Goal: Check status: Check status

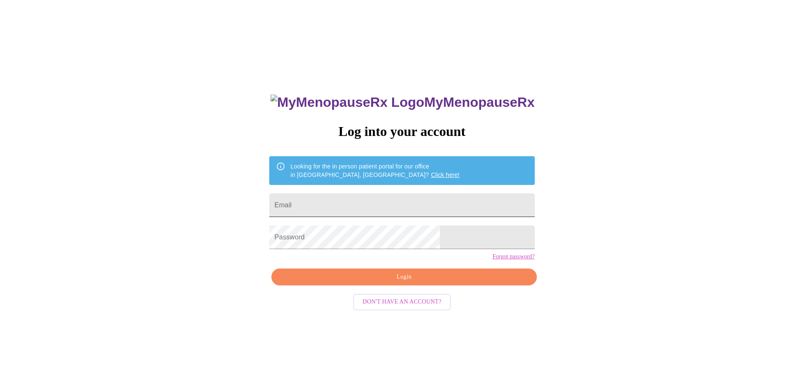
click at [324, 200] on input "Email" at bounding box center [401, 205] width 265 height 24
type input "[EMAIL_ADDRESS][DOMAIN_NAME]"
click at [421, 193] on input "[EMAIL_ADDRESS][DOMAIN_NAME]" at bounding box center [401, 205] width 265 height 24
click at [563, 264] on div "MyMenopauseRx Log into your account Looking for the in person patient portal fo…" at bounding box center [401, 235] width 797 height 465
click at [380, 282] on span "Login" at bounding box center [404, 277] width 246 height 11
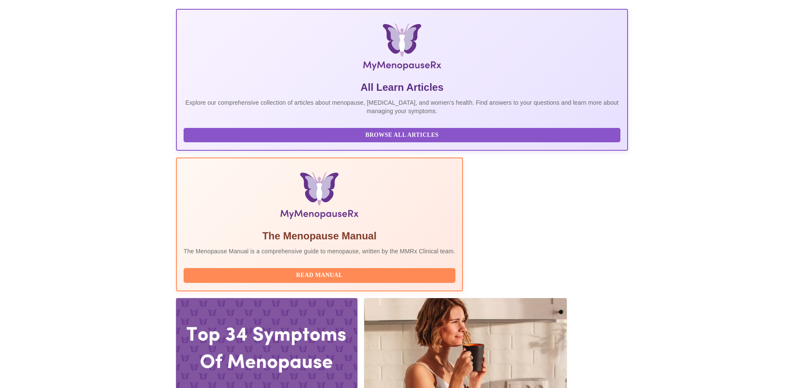
scroll to position [127, 0]
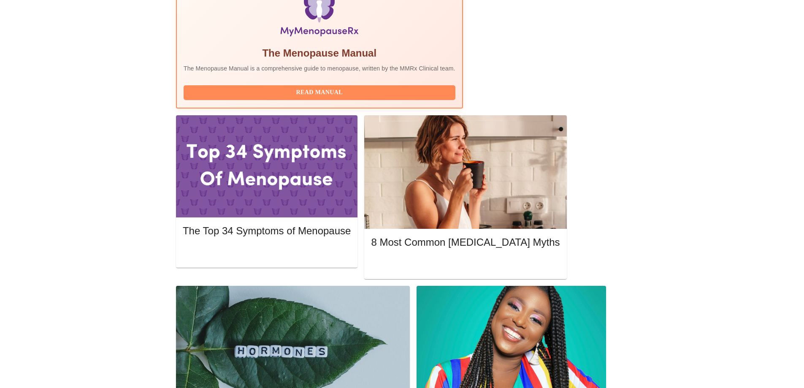
scroll to position [0, 0]
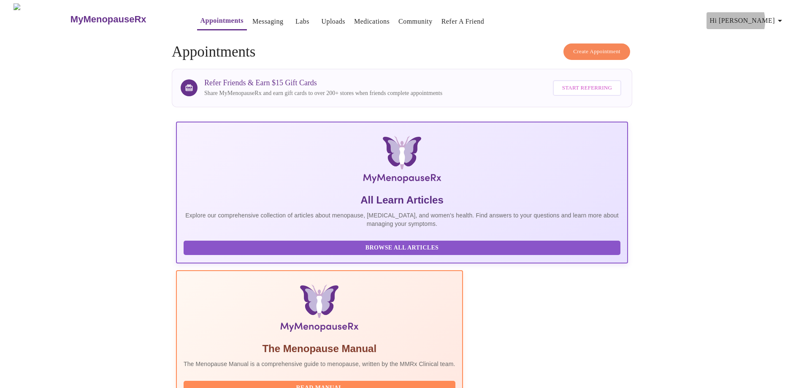
click at [757, 18] on span "Hi [PERSON_NAME]" at bounding box center [747, 21] width 75 height 12
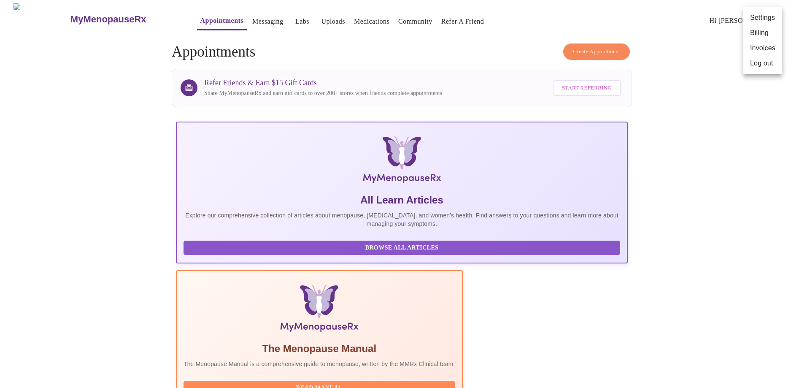
click at [732, 192] on div at bounding box center [405, 194] width 810 height 388
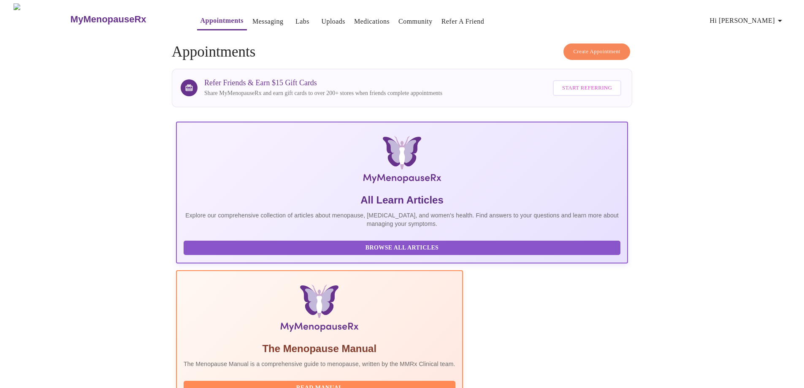
click at [295, 16] on link "Labs" at bounding box center [302, 22] width 14 height 12
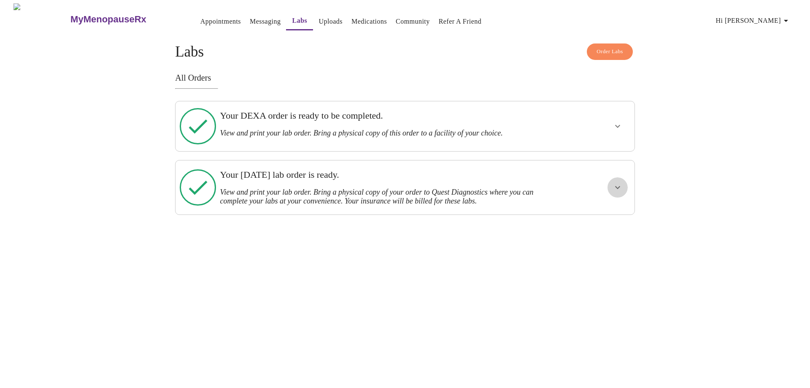
click at [618, 182] on icon "show more" at bounding box center [617, 187] width 10 height 10
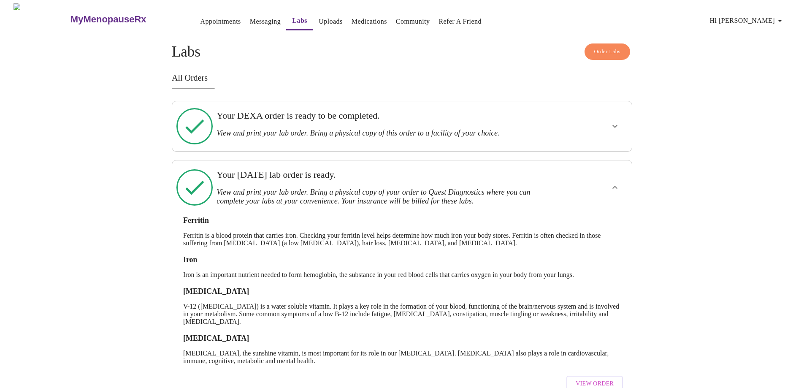
scroll to position [21, 0]
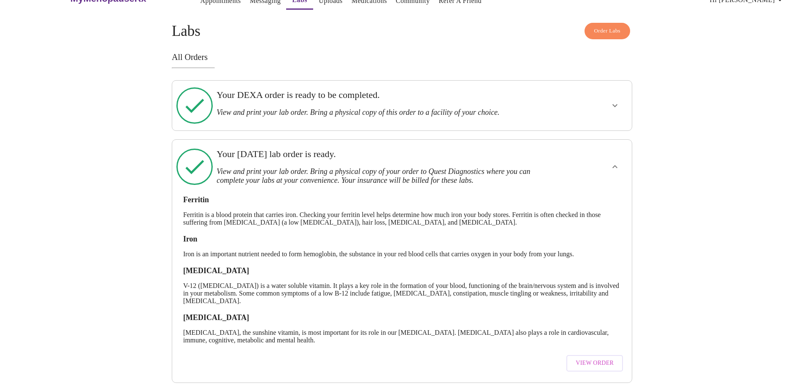
click at [599, 358] on span "View Order" at bounding box center [594, 363] width 38 height 11
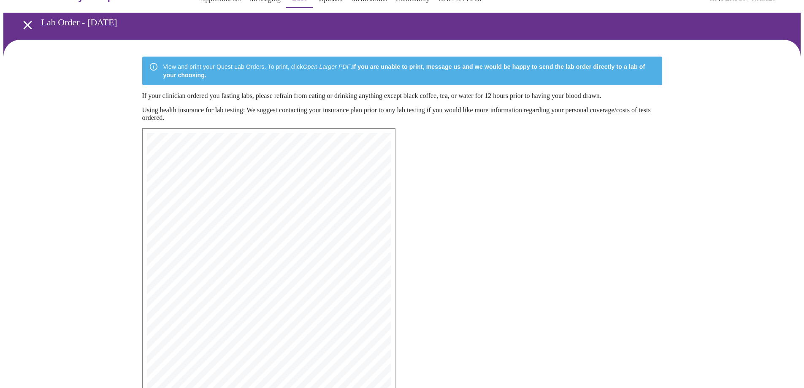
scroll to position [42, 0]
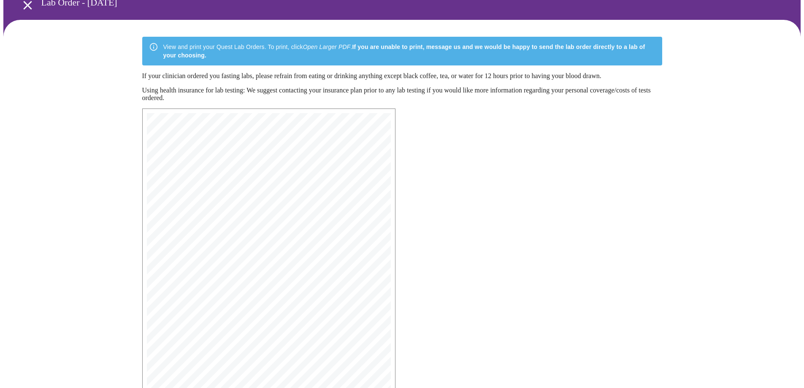
drag, startPoint x: 197, startPoint y: 162, endPoint x: 209, endPoint y: 156, distance: 12.9
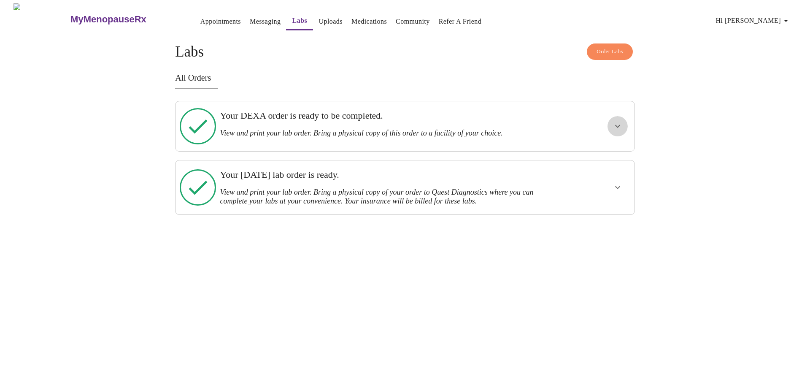
click at [614, 121] on icon "show more" at bounding box center [617, 126] width 10 height 10
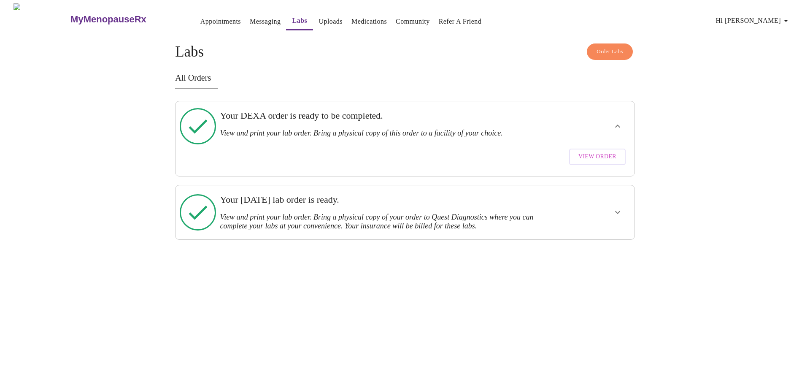
click at [593, 151] on span "View Order" at bounding box center [597, 156] width 38 height 11
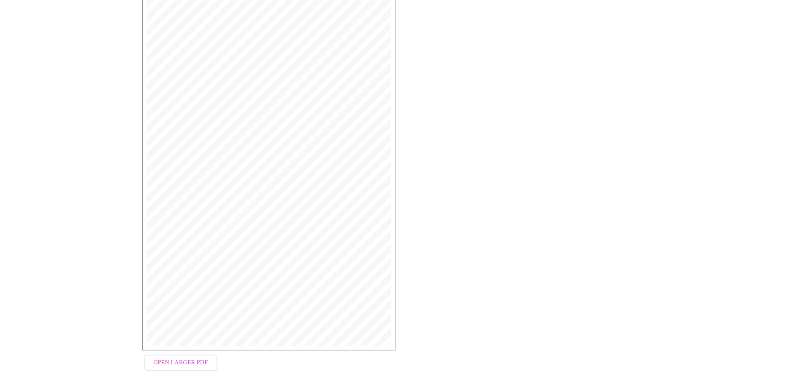
scroll to position [133, 0]
click at [180, 357] on span "Open Larger PDF" at bounding box center [181, 362] width 54 height 11
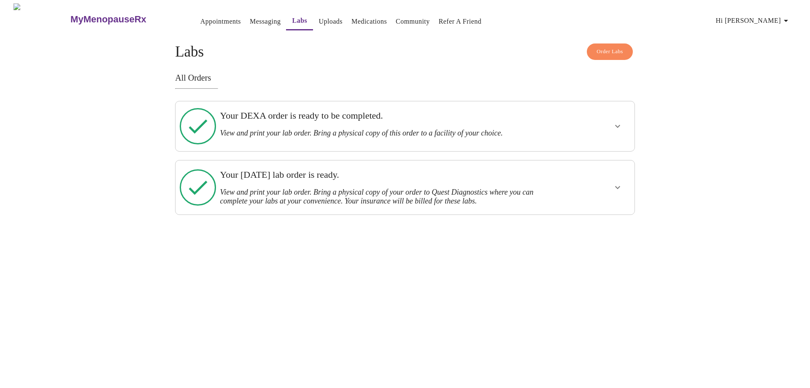
click at [618, 182] on icon "show more" at bounding box center [617, 187] width 10 height 10
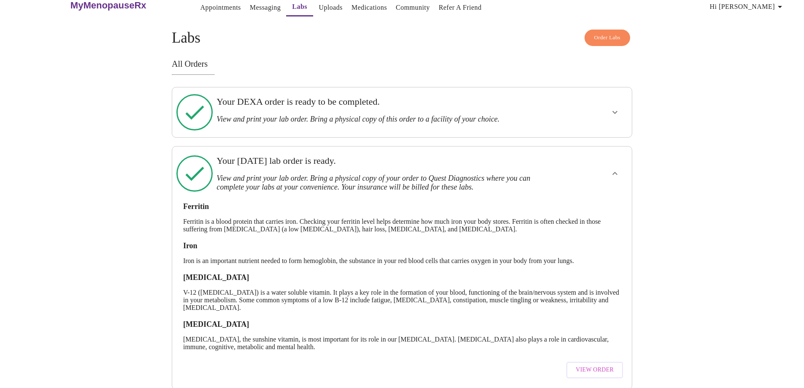
scroll to position [21, 0]
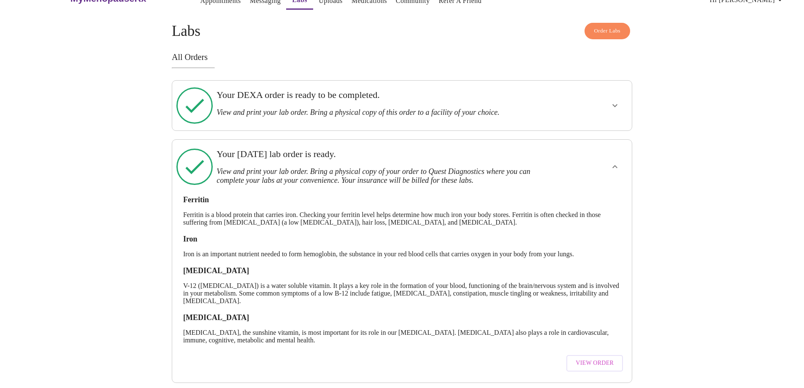
click at [598, 358] on span "View Order" at bounding box center [594, 363] width 38 height 11
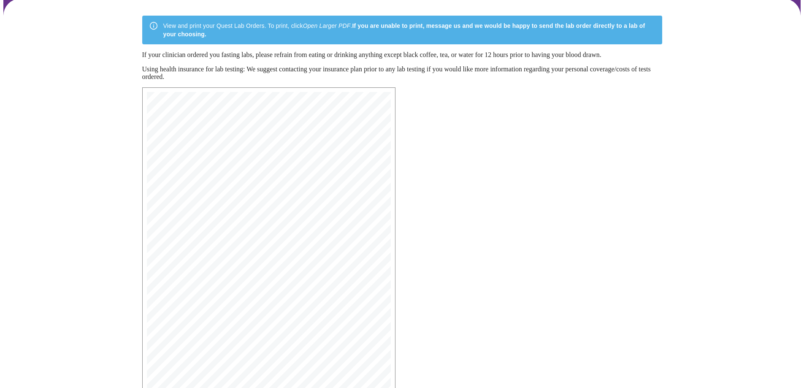
scroll to position [131, 0]
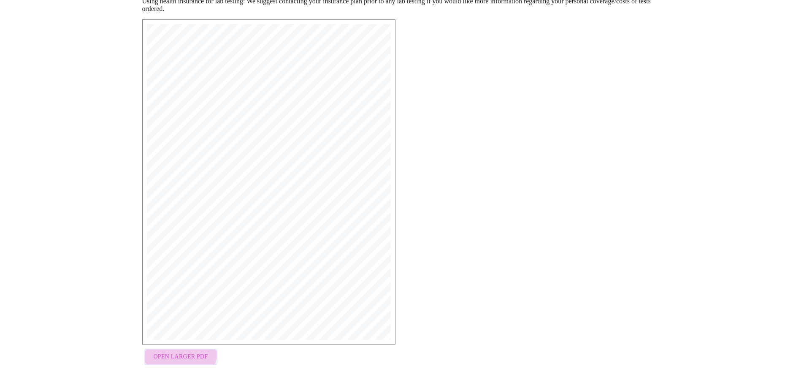
click at [175, 354] on span "Open Larger PDF" at bounding box center [181, 356] width 54 height 11
